Goal: Task Accomplishment & Management: Manage account settings

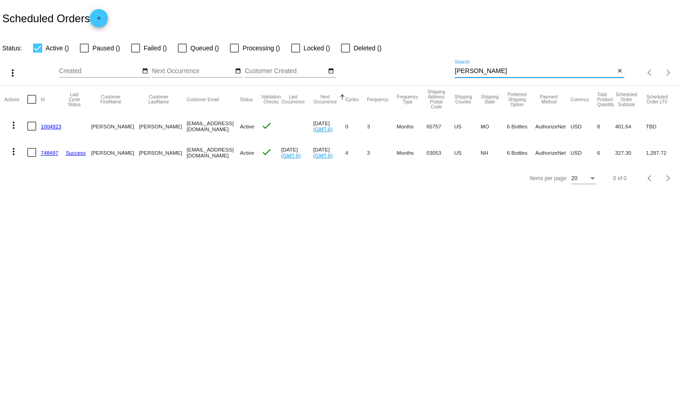
drag, startPoint x: 478, startPoint y: 69, endPoint x: 426, endPoint y: 73, distance: 51.8
click at [426, 73] on div "more_vert Aug Jan Feb Mar [DATE]" at bounding box center [340, 70] width 681 height 32
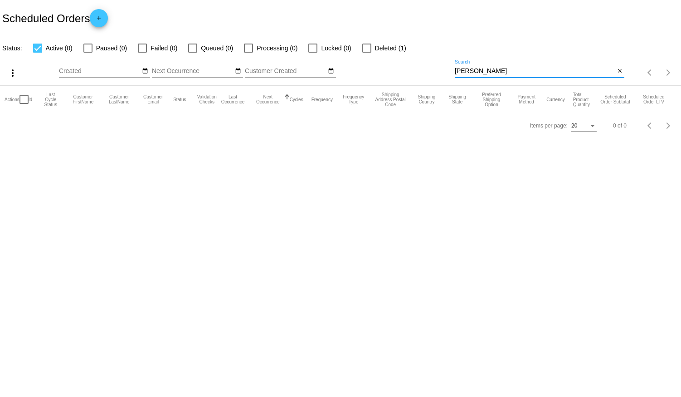
type input "[PERSON_NAME]"
click at [36, 45] on div at bounding box center [37, 48] width 9 height 9
click at [37, 53] on input "Active (0)" at bounding box center [37, 53] width 0 height 0
checkbox input "false"
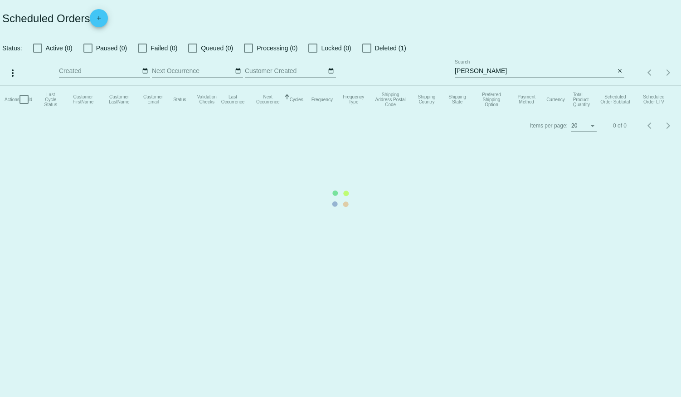
click at [90, 86] on mat-table "Actions Id Last Cycle Status Customer FirstName Customer LastName Customer Emai…" at bounding box center [340, 99] width 681 height 27
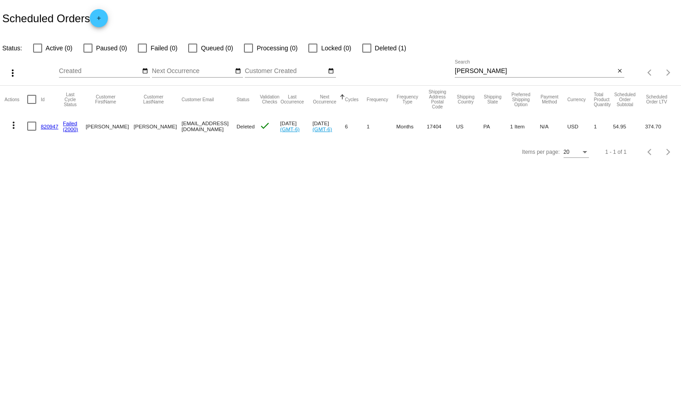
click at [49, 125] on link "820947" at bounding box center [50, 126] width 18 height 6
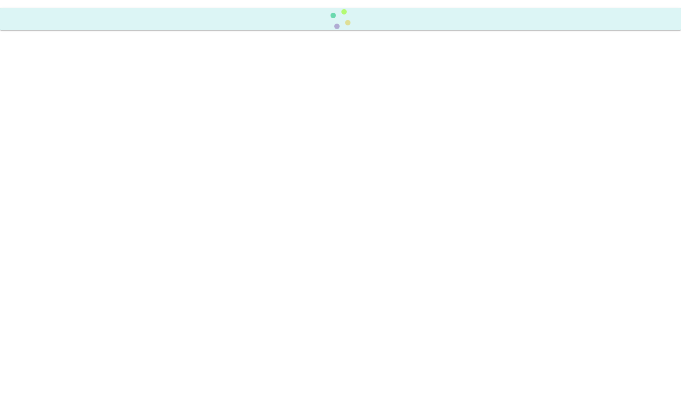
click at [49, 124] on body at bounding box center [340, 198] width 681 height 397
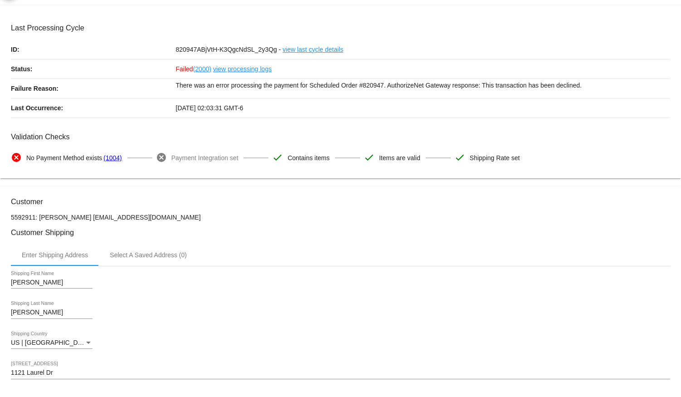
scroll to position [82, 0]
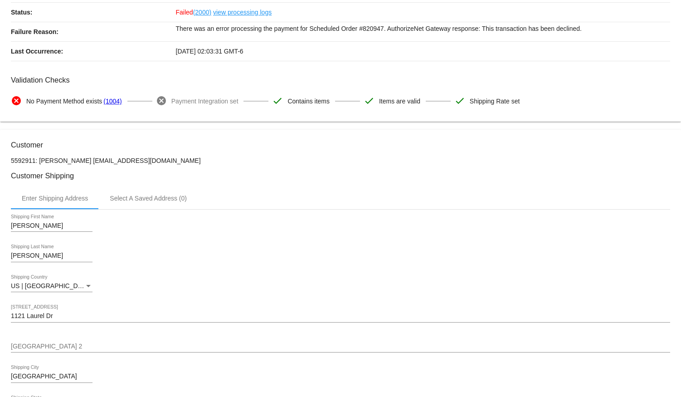
click at [265, 258] on div "[PERSON_NAME] Shipping Last Name" at bounding box center [341, 258] width 660 height 26
click at [276, 239] on div "Kenneth M Shipping First Name" at bounding box center [341, 227] width 660 height 26
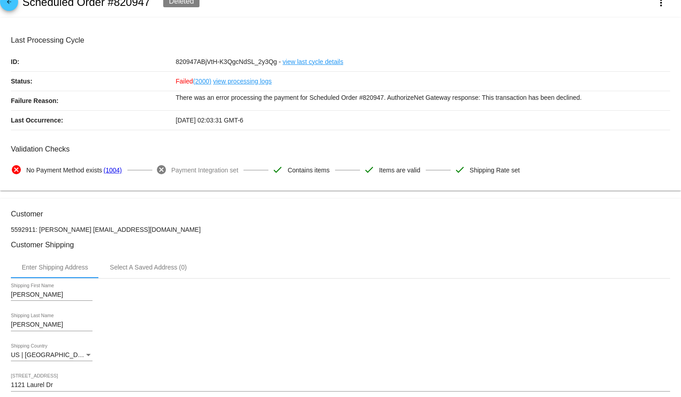
scroll to position [0, 0]
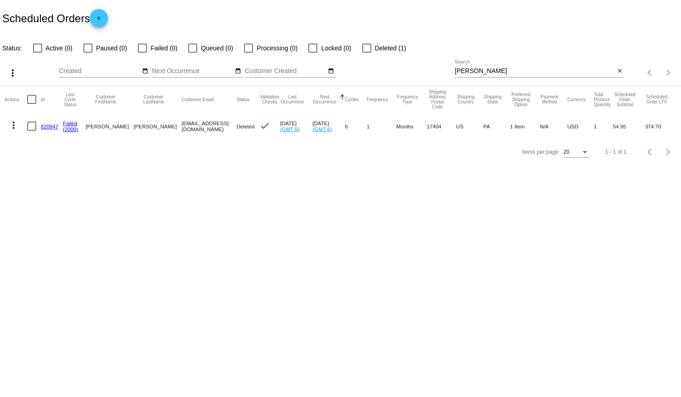
click at [39, 45] on div at bounding box center [37, 48] width 9 height 9
click at [38, 53] on input "Active (0)" at bounding box center [37, 53] width 0 height 0
checkbox input "true"
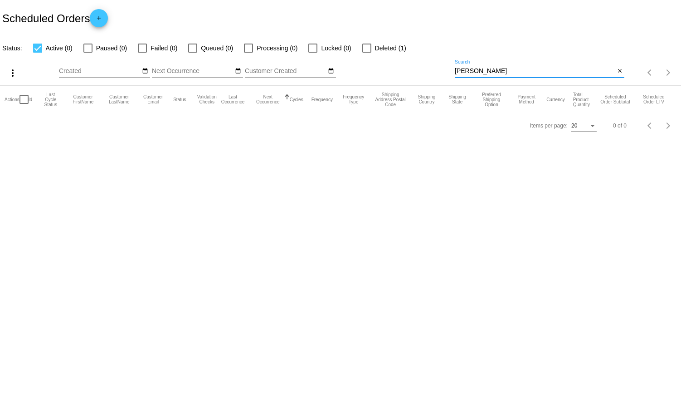
drag, startPoint x: 479, startPoint y: 71, endPoint x: 376, endPoint y: 75, distance: 104.0
click at [376, 75] on div "more_vert Aug Jan Feb Mar [DATE]" at bounding box center [340, 70] width 681 height 32
type input "[PERSON_NAME]"
click at [88, 49] on div at bounding box center [87, 48] width 9 height 9
click at [88, 53] on input "Paused (0)" at bounding box center [88, 53] width 0 height 0
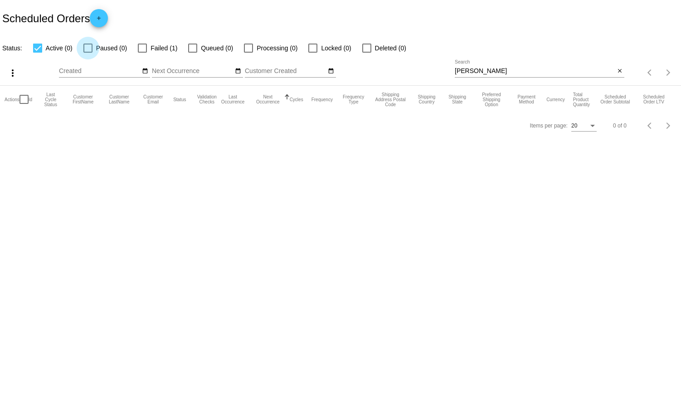
checkbox input "true"
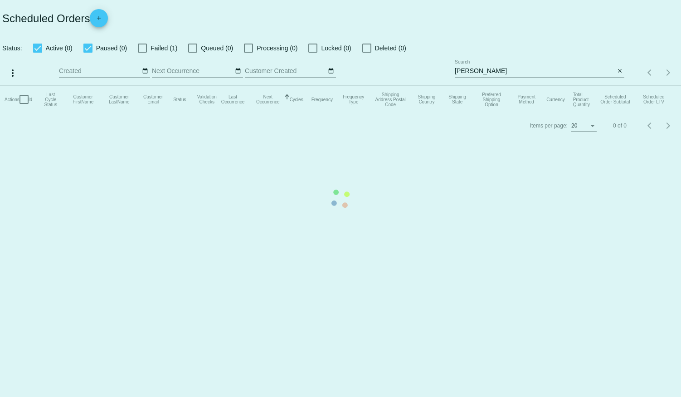
click at [37, 86] on mat-table "Actions Id Last Cycle Status Customer FirstName Customer LastName Customer Emai…" at bounding box center [340, 99] width 681 height 27
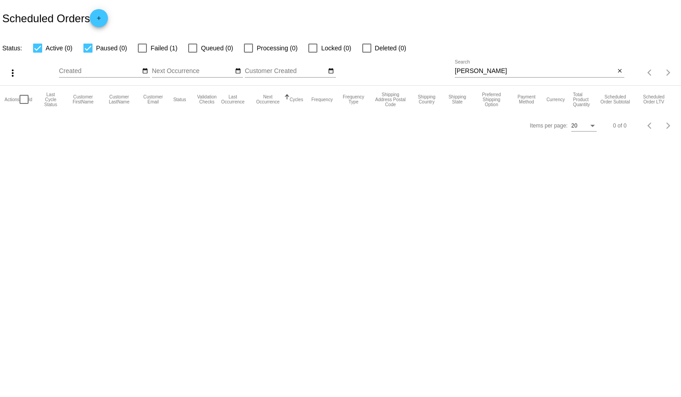
click at [39, 49] on div at bounding box center [37, 48] width 9 height 9
click at [38, 53] on input "Active (0)" at bounding box center [37, 53] width 0 height 0
checkbox input "false"
click at [90, 49] on div at bounding box center [87, 48] width 9 height 9
click at [88, 53] on input "Paused (0)" at bounding box center [88, 53] width 0 height 0
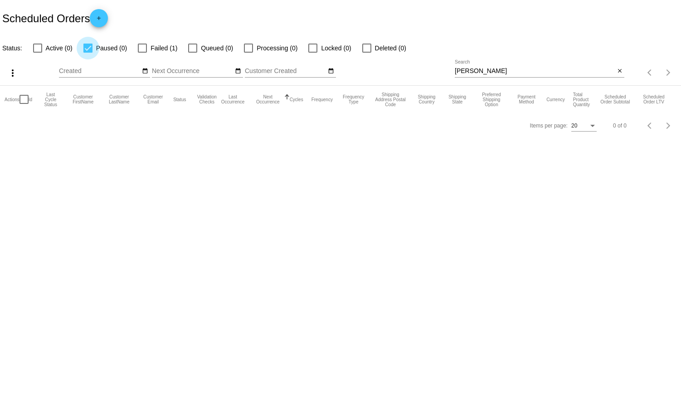
checkbox input "false"
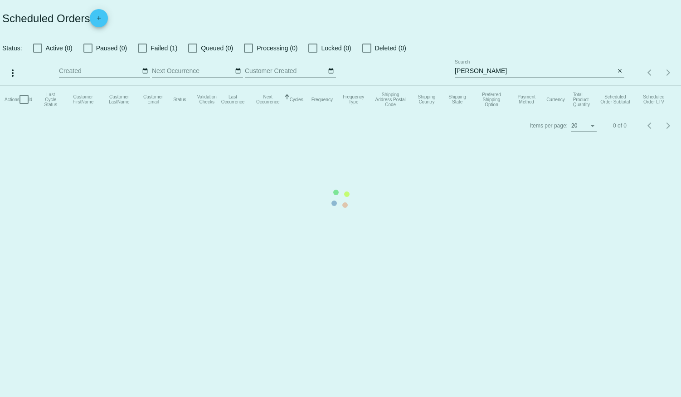
click at [142, 86] on mat-table "Actions Id Last Cycle Status Customer FirstName Customer LastName Customer Emai…" at bounding box center [340, 99] width 681 height 27
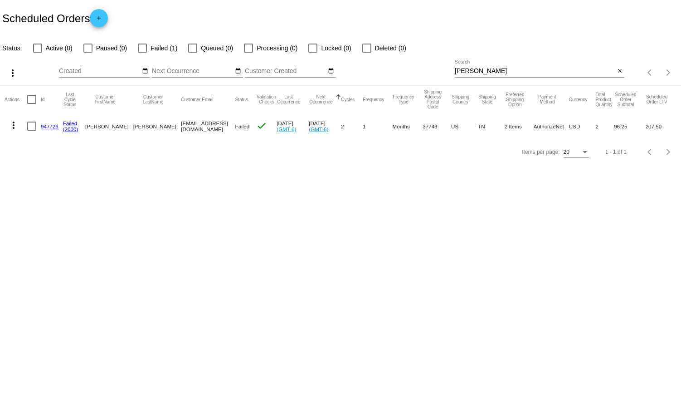
click at [46, 124] on link "947726" at bounding box center [50, 126] width 18 height 6
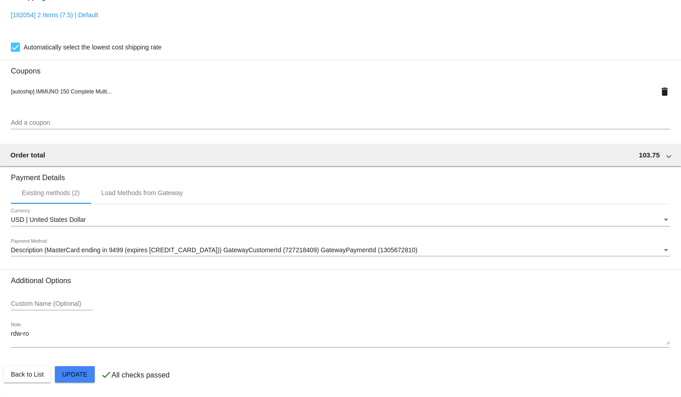
scroll to position [785, 0]
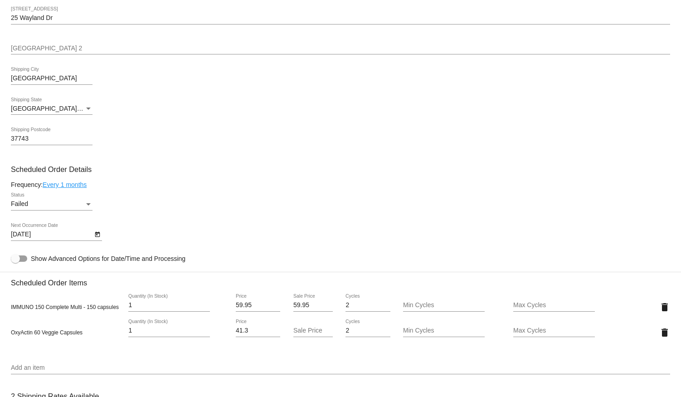
scroll to position [454, 0]
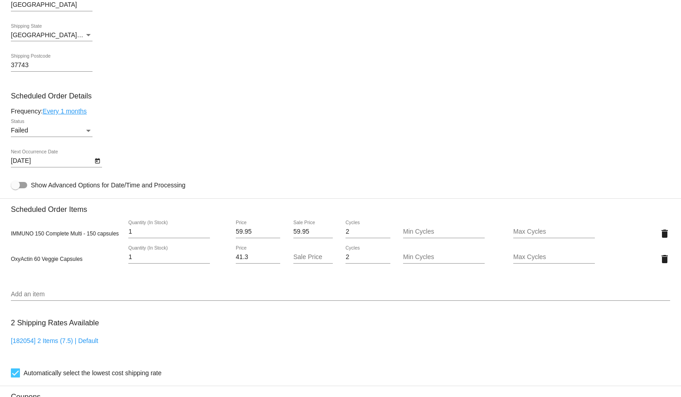
click at [48, 260] on span "OxyActin 60 Veggie Capsules" at bounding box center [47, 259] width 72 height 6
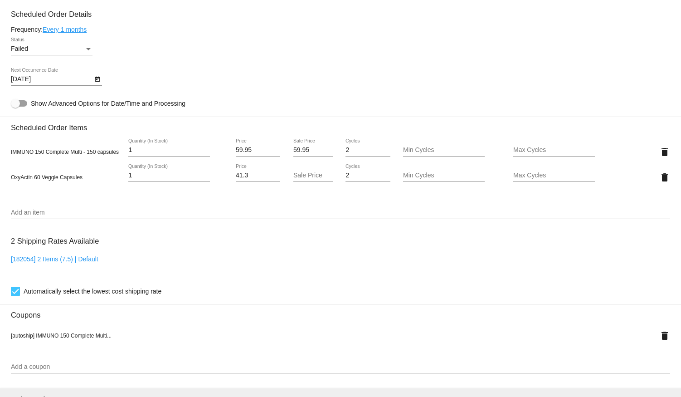
scroll to position [536, 0]
click at [51, 180] on span "OxyActin 60 Veggie Capsules" at bounding box center [47, 177] width 72 height 6
click at [660, 177] on mat-icon "delete" at bounding box center [665, 176] width 11 height 11
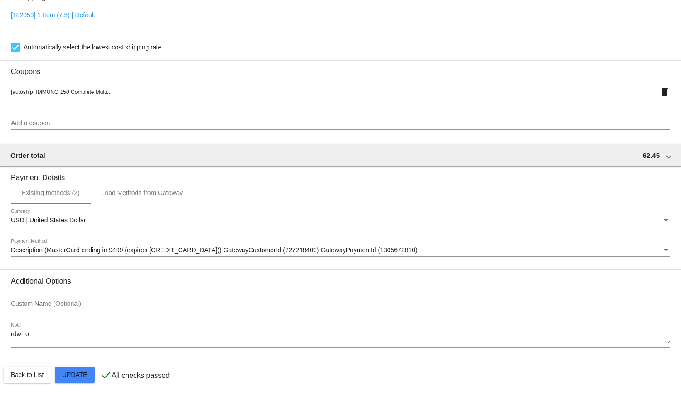
scroll to position [760, 0]
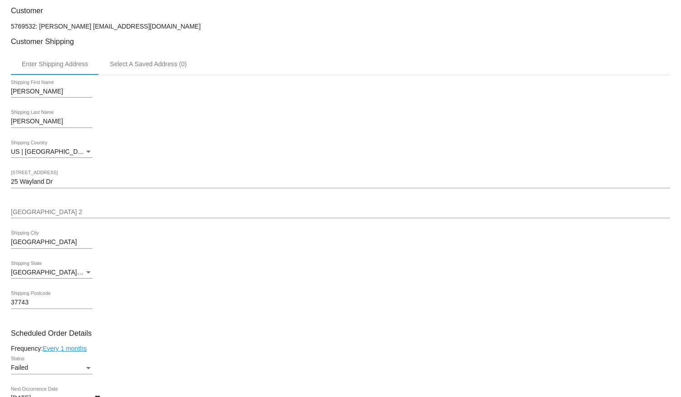
scroll to position [182, 0]
